Goal: Information Seeking & Learning: Find specific fact

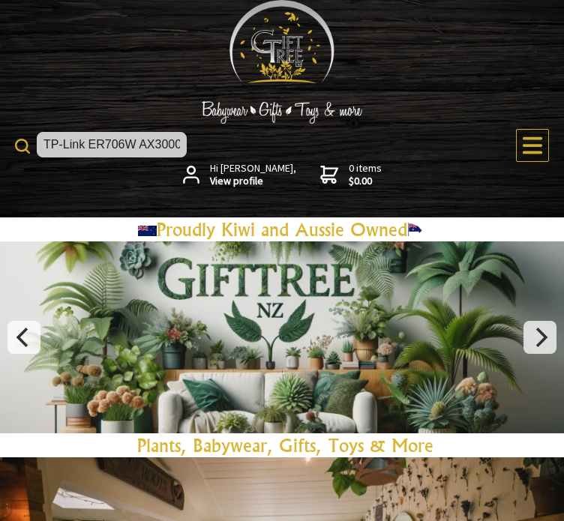
scroll to position [0, 199]
type input "TP-Link ER706W AX3000 SDN Gigabit Broadband VPN Router"
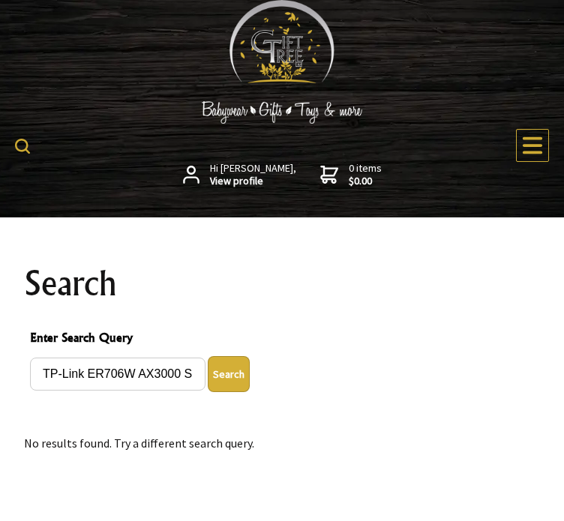
click at [27, 142] on img at bounding box center [22, 146] width 15 height 15
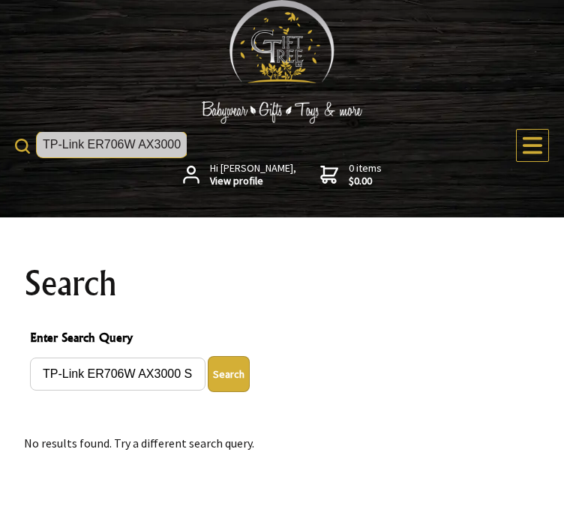
click at [106, 140] on input "TP-Link ER706W AX3000 SDN Gigabit Broadband VPN Router" at bounding box center [112, 144] width 150 height 25
paste input "8411 Multi-WAN SDN 10"
type input "TP-Link ER8411 Multi-WAN SDN 10 Gigabit Broadband VPN Router"
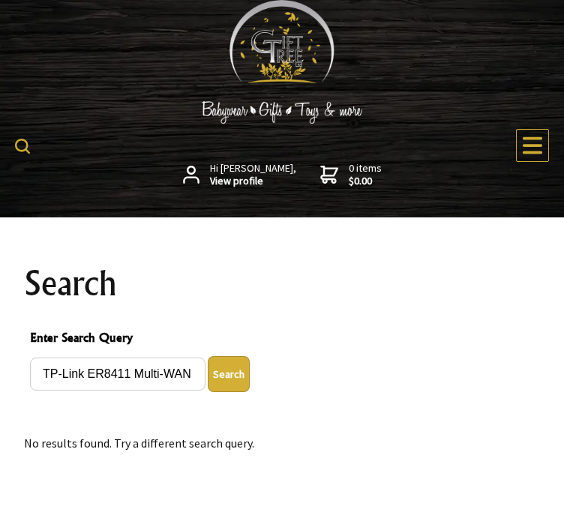
click at [29, 133] on form "TP-Link ER8411 Multi-WAN SDN 10 Gigabit Broadband VPN Router" at bounding box center [26, 145] width 22 height 26
click at [18, 142] on img at bounding box center [22, 146] width 15 height 15
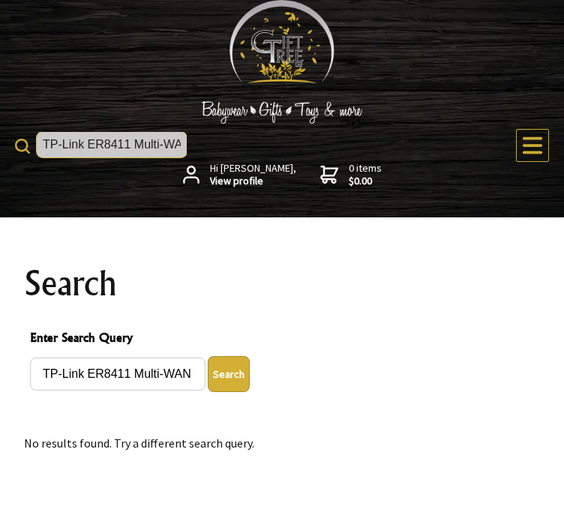
paste input "M7450 LTE-Advanced Mobile WiFi with SIM Slot"
type input "TP-Link M7450 LTE-Advanced Mobile WiFi with SIM Slot"
